Goal: Information Seeking & Learning: Check status

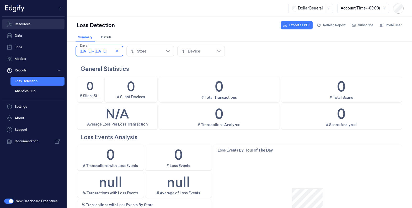
click at [27, 25] on link "Resources" at bounding box center [33, 24] width 62 height 10
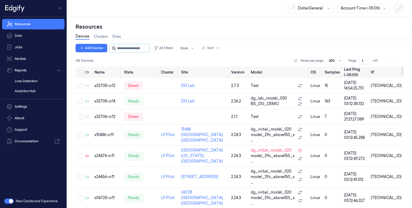
click at [124, 46] on input "string" at bounding box center [132, 48] width 31 height 8
paste input "**********"
type input "**********"
click at [127, 49] on input "string" at bounding box center [134, 48] width 35 height 8
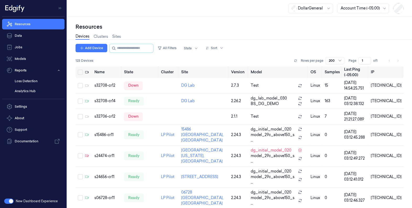
paste input "******"
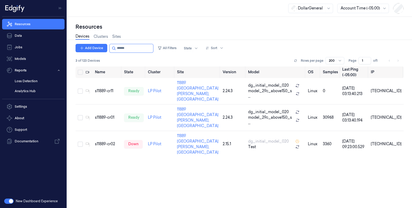
drag, startPoint x: 125, startPoint y: 50, endPoint x: 73, endPoint y: 44, distance: 52.5
click at [73, 44] on div "Resources Devices Clusters Sites Add Device All Filters State Sort 3 of 123 Dev…" at bounding box center [239, 112] width 345 height 191
paste input "**********"
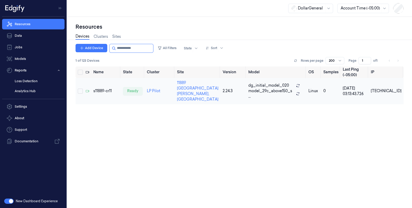
type input "**********"
click at [103, 88] on div "s11889-cr11" at bounding box center [106, 91] width 26 height 6
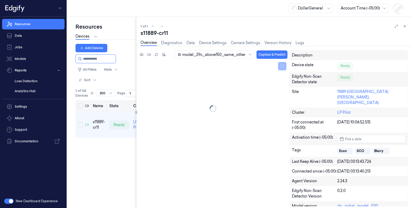
click at [133, 105] on div "Resources Devices Clusters Sites Add Device All Filters State Sort 1 of 123 Dev…" at bounding box center [239, 112] width 345 height 191
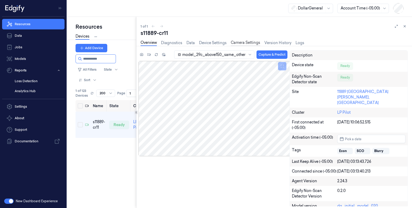
click at [249, 43] on link "Camera Settings" at bounding box center [245, 43] width 29 height 6
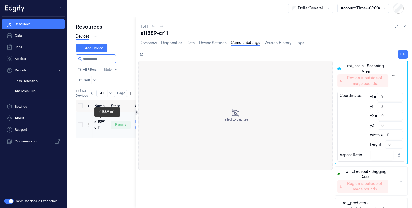
click at [102, 124] on div "s11889-cr11" at bounding box center [100, 124] width 12 height 11
click at [213, 44] on link "Device Settings" at bounding box center [213, 43] width 28 height 6
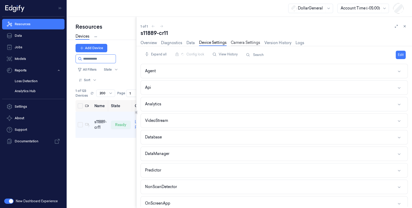
click at [239, 44] on link "Camera Settings" at bounding box center [245, 43] width 29 height 6
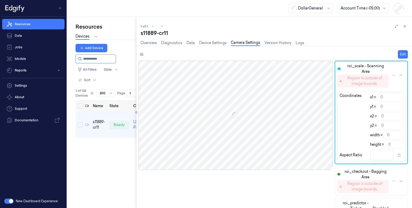
click at [119, 112] on div "Resources Devices Clusters Sites Add Device All Filters State Sort 1 of 123 Dev…" at bounding box center [239, 112] width 345 height 191
drag, startPoint x: 106, startPoint y: 59, endPoint x: 1, endPoint y: 54, distance: 105.3
click at [0, 54] on div "Resources Data Jobs Models Reports Settings About Support Documentation New Das…" at bounding box center [206, 104] width 412 height 208
paste input "**********"
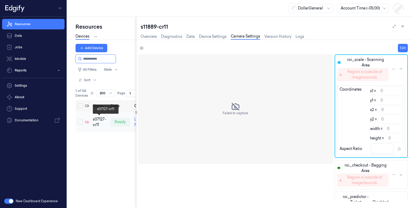
type input "**********"
click at [98, 121] on div "s07127-cr11" at bounding box center [99, 121] width 13 height 11
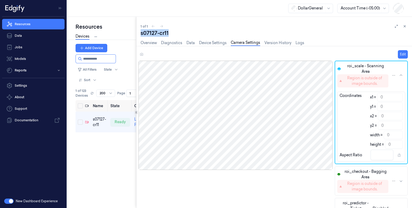
drag, startPoint x: 167, startPoint y: 33, endPoint x: 140, endPoint y: 31, distance: 27.1
click at [141, 31] on div "s07127-cr11" at bounding box center [274, 32] width 267 height 7
copy div "s07127-cr11"
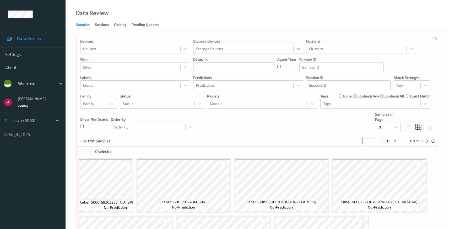
click at [295, 48] on div at bounding box center [298, 48] width 9 height 9
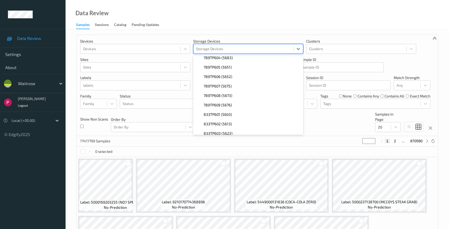
scroll to position [763, 0]
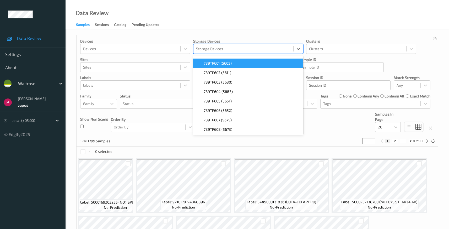
click at [263, 13] on div "Data Review Samples Sessions Catalog Pending Updates" at bounding box center [258, 14] width 384 height 29
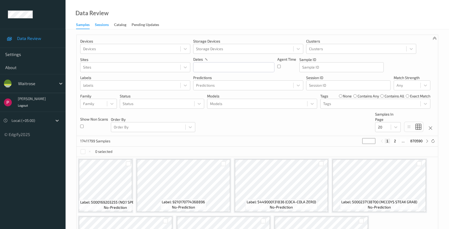
click at [103, 25] on div "Sessions" at bounding box center [102, 25] width 14 height 7
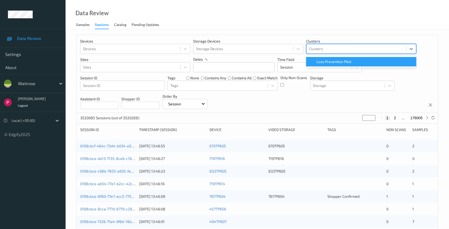
click at [325, 46] on div at bounding box center [356, 49] width 95 height 6
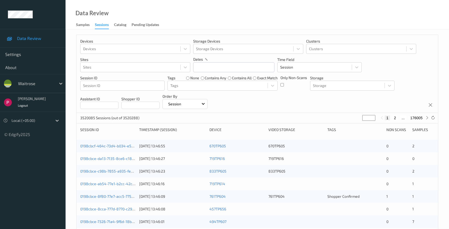
click at [324, 37] on div "Devices Devices Storage Devices Storage Devices Clusters Clusters Sites Sites d…" at bounding box center [258, 74] width 362 height 78
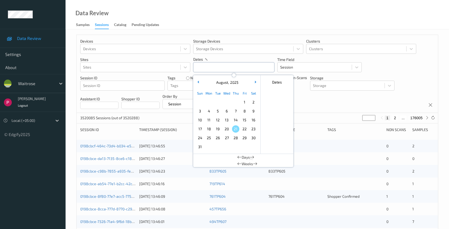
click at [238, 68] on input "text" at bounding box center [233, 67] width 81 height 10
click at [208, 111] on span "4" at bounding box center [208, 110] width 7 height 7
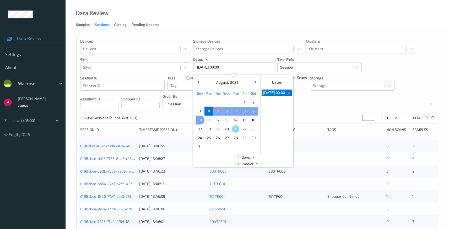
click at [199, 120] on span "10" at bounding box center [199, 119] width 7 height 7
type input "04/08/2025 00:00 -> 10/08/2025 23:59"
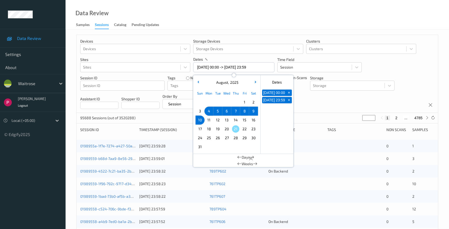
click at [269, 14] on div "Data Review Samples Sessions Catalog Pending Updates" at bounding box center [258, 14] width 384 height 29
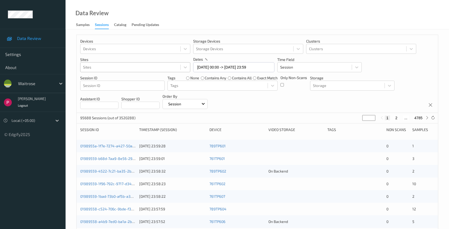
click at [158, 65] on div at bounding box center [130, 67] width 95 height 6
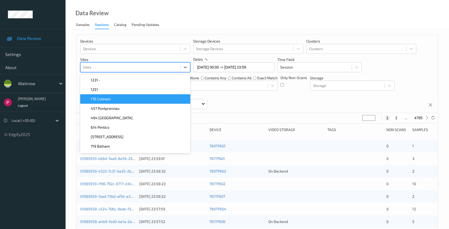
click at [129, 99] on div "176 Cobham" at bounding box center [135, 98] width 104 height 5
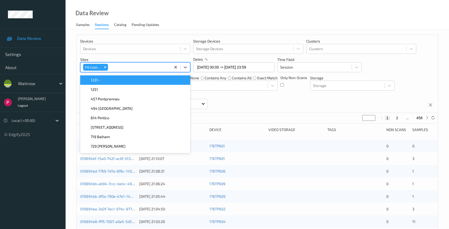
click at [269, 14] on div "Data Review Samples Sessions Catalog Pending Updates" at bounding box center [258, 14] width 384 height 29
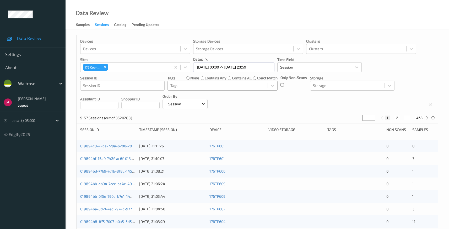
click at [233, 85] on div at bounding box center [217, 85] width 95 height 6
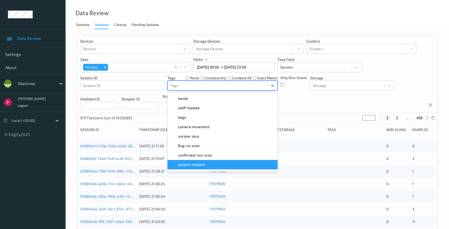
click at [195, 164] on span "system-mistake" at bounding box center [191, 164] width 27 height 5
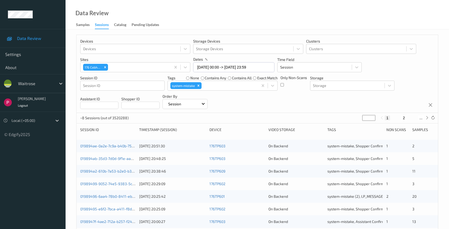
click at [348, 18] on div "Data Review Samples Sessions Catalog Pending Updates" at bounding box center [258, 14] width 384 height 29
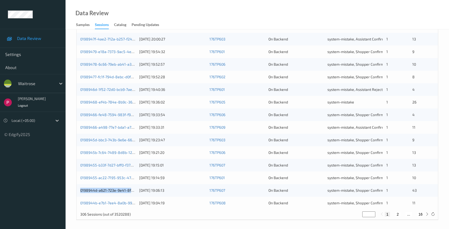
scroll to position [184, 0]
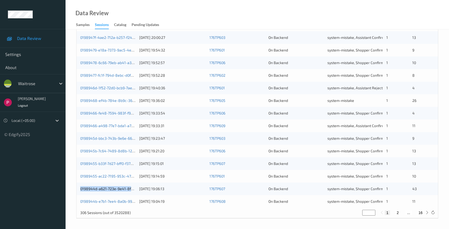
click at [399, 212] on button "2" at bounding box center [397, 212] width 5 height 5
type input "*"
click at [403, 212] on button "3" at bounding box center [403, 212] width 5 height 5
type input "*"
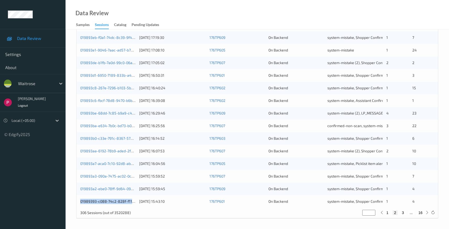
type input "*"
click at [394, 212] on button "2" at bounding box center [393, 212] width 5 height 5
type input "*"
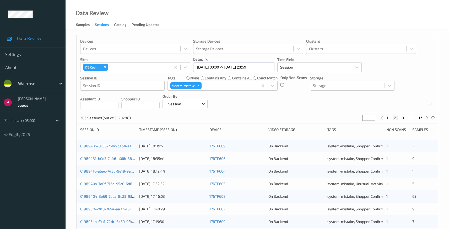
scroll to position [0, 0]
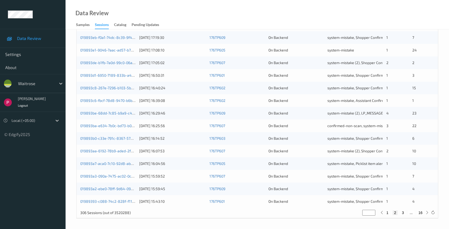
click at [387, 214] on button "1" at bounding box center [387, 212] width 5 height 5
type input "*"
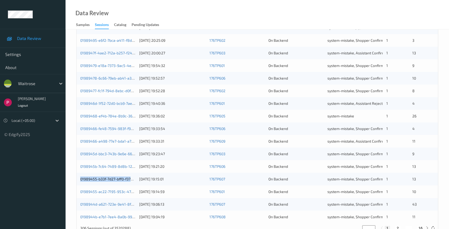
scroll to position [184, 0]
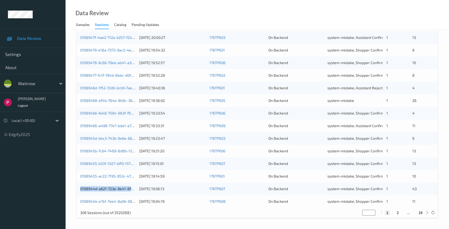
click at [397, 212] on button "2" at bounding box center [397, 212] width 5 height 5
type input "*"
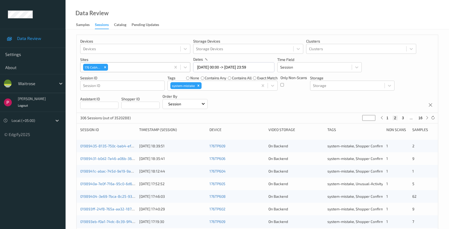
click at [92, 66] on div "176 Cobham" at bounding box center [92, 67] width 19 height 7
drag, startPoint x: 120, startPoint y: 69, endPoint x: 85, endPoint y: 67, distance: 35.5
click at [85, 67] on div "176 Cobham" at bounding box center [126, 67] width 90 height 9
